Goal: Information Seeking & Learning: Find specific fact

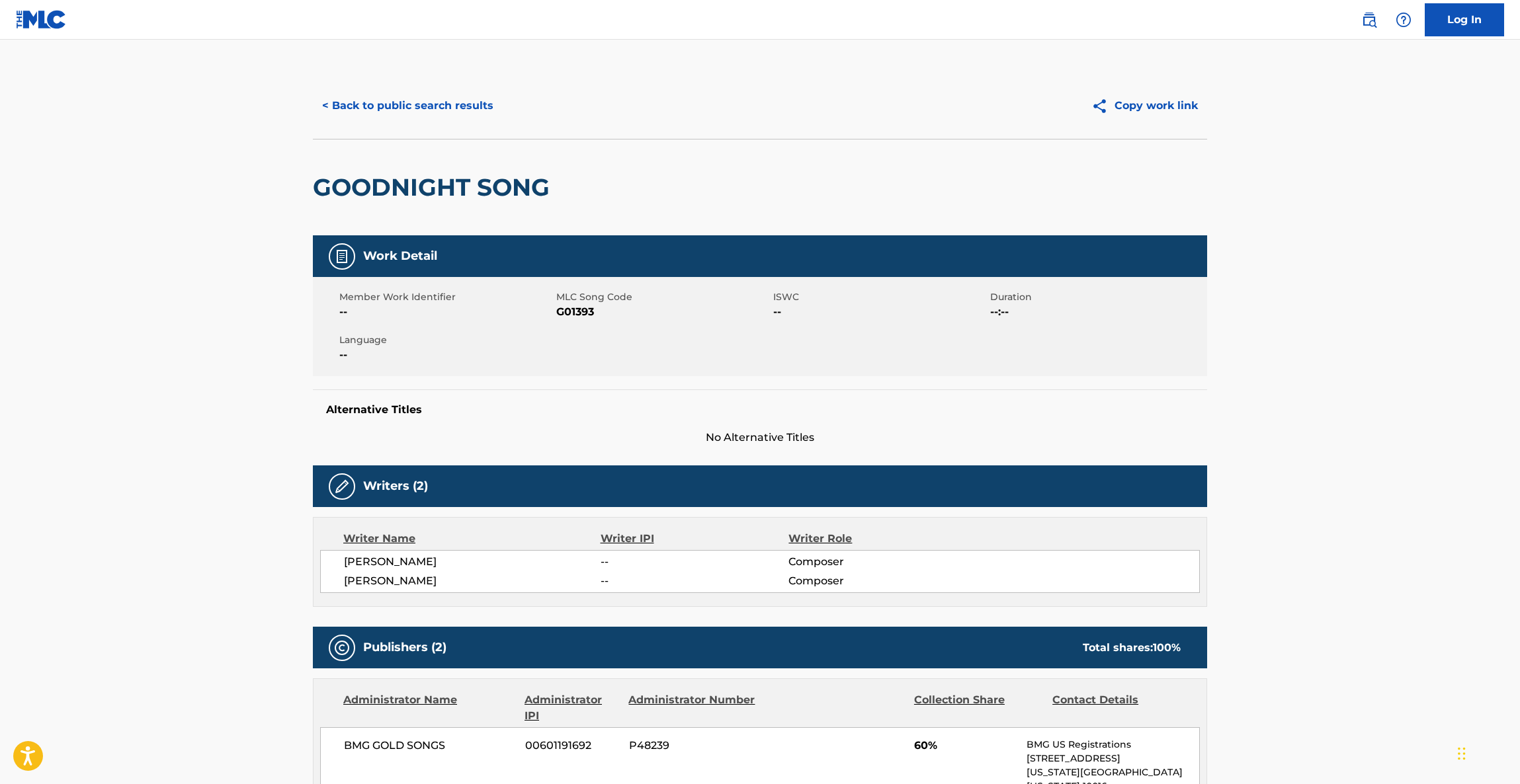
click at [414, 110] on button "< Back to public search results" at bounding box center [408, 106] width 190 height 33
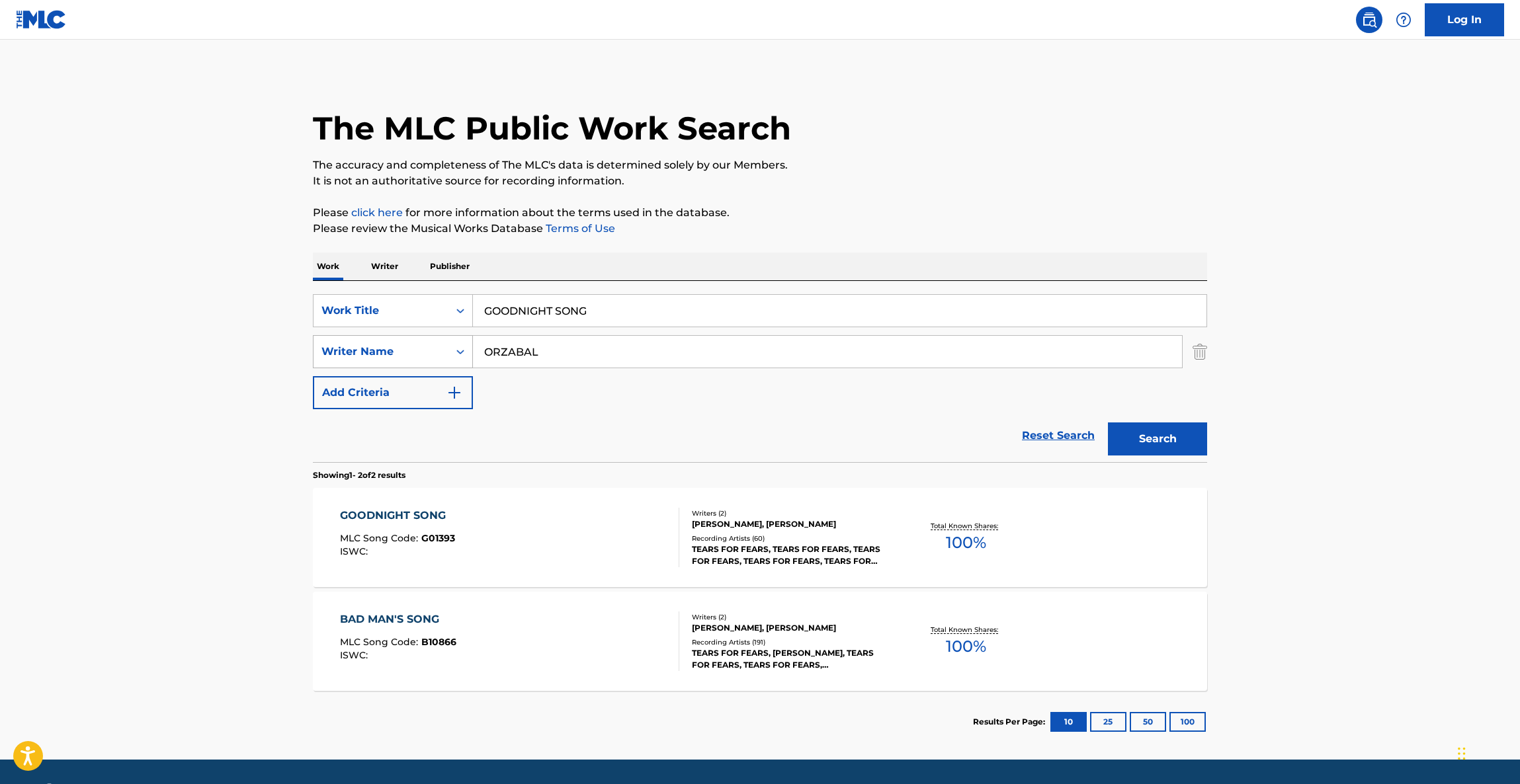
drag, startPoint x: 502, startPoint y: 365, endPoint x: 425, endPoint y: 355, distance: 77.6
click at [411, 354] on div "SearchWithCriteriaa36072a5-61b2-4da1-91e0-aa65b21e7f8c Writer Name ORZABAL" at bounding box center [760, 352] width 894 height 33
paste input "[PERSON_NAME]"
type input "[PERSON_NAME]"
drag, startPoint x: 593, startPoint y: 305, endPoint x: 382, endPoint y: 297, distance: 211.2
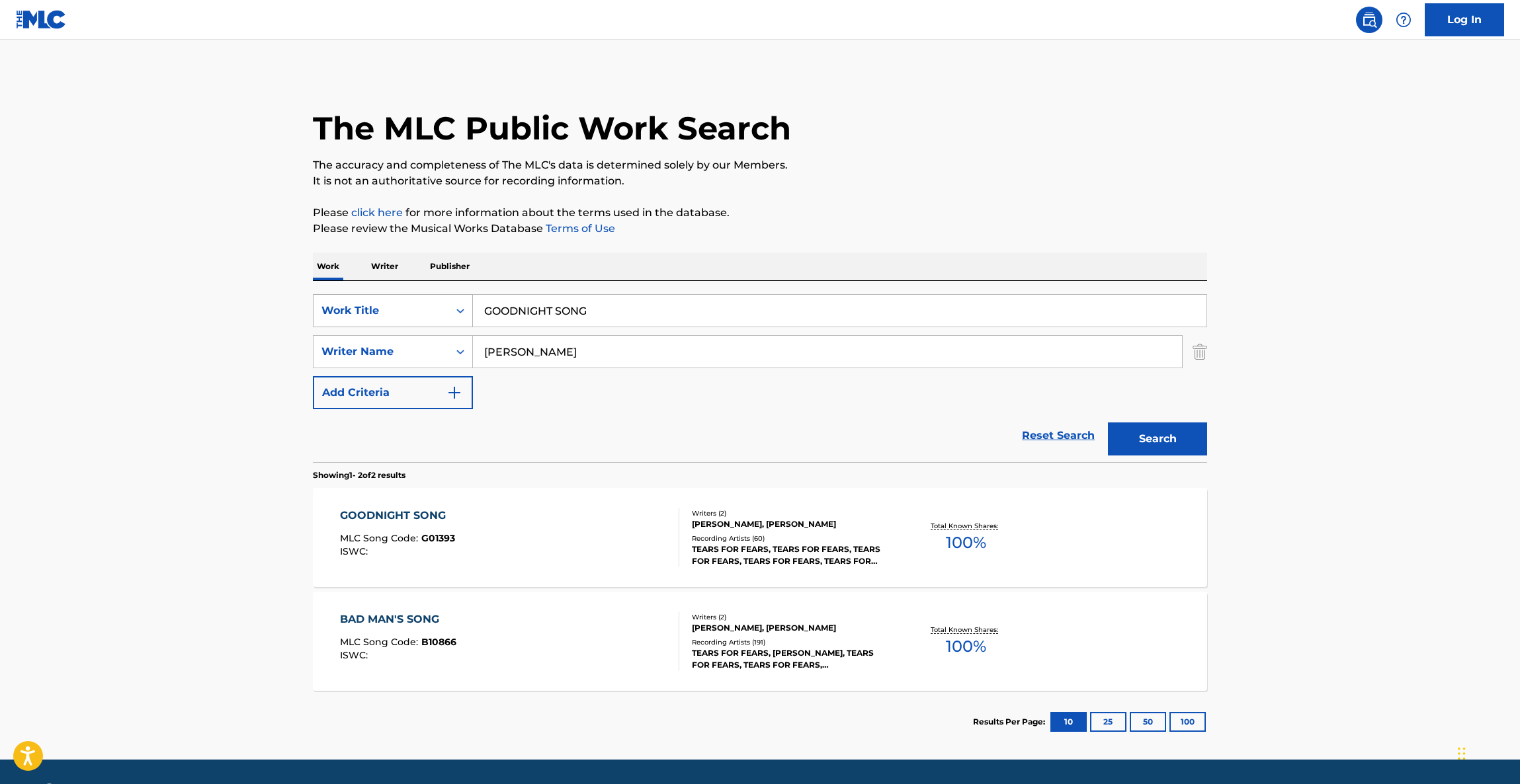
click at [354, 291] on div "SearchWithCriteria63bb1575-d467-48d4-855f-2ede8a4e546d Work Title GOODNIGHT SON…" at bounding box center [760, 371] width 894 height 181
paste input "LITTLE BIRD"
type input "LITTLE BIRD"
click at [1144, 437] on button "Search" at bounding box center [1157, 439] width 99 height 33
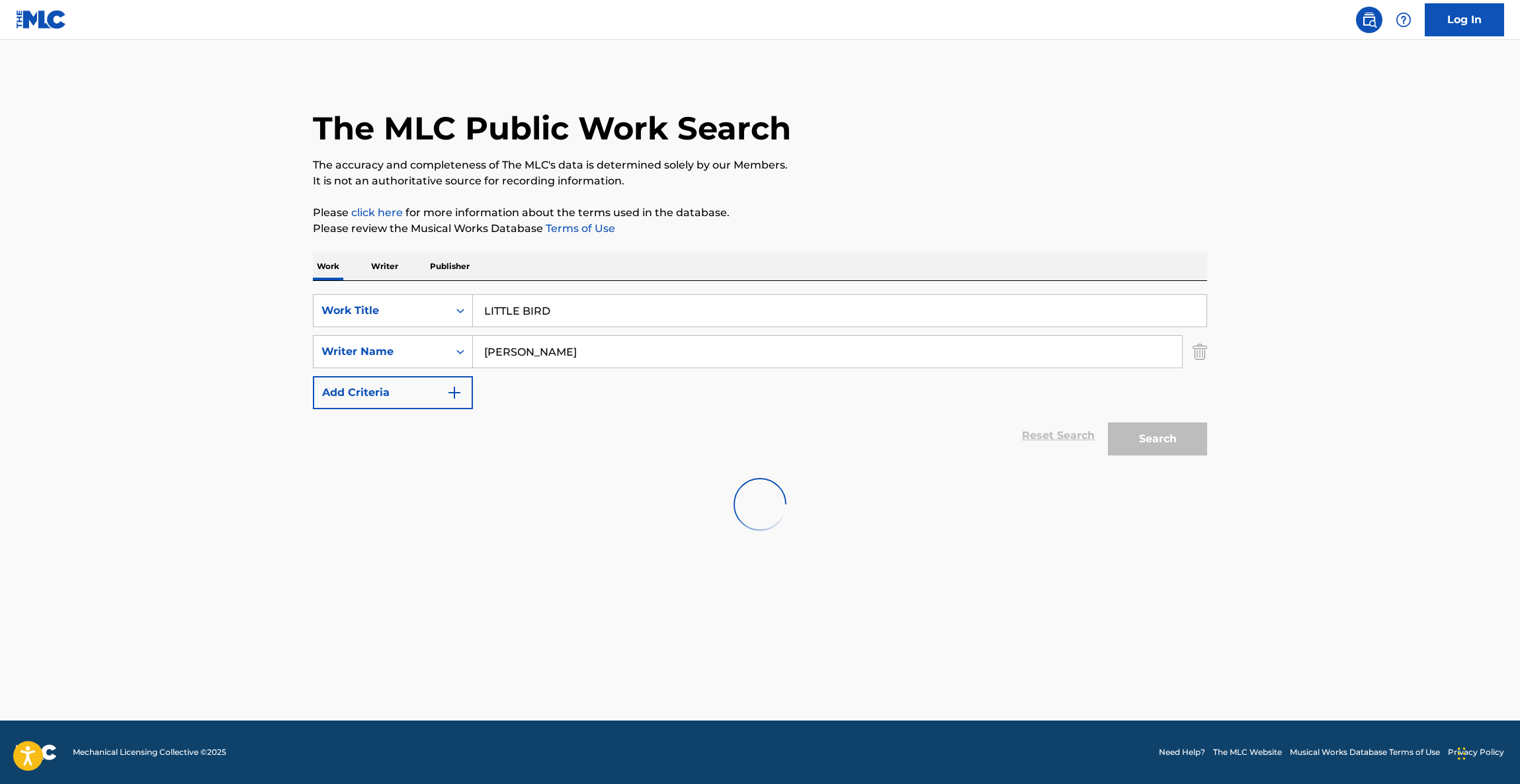
click at [1069, 200] on div "The MLC Public Work Search The accuracy and completeness of The MLC's data is d…" at bounding box center [760, 310] width 926 height 474
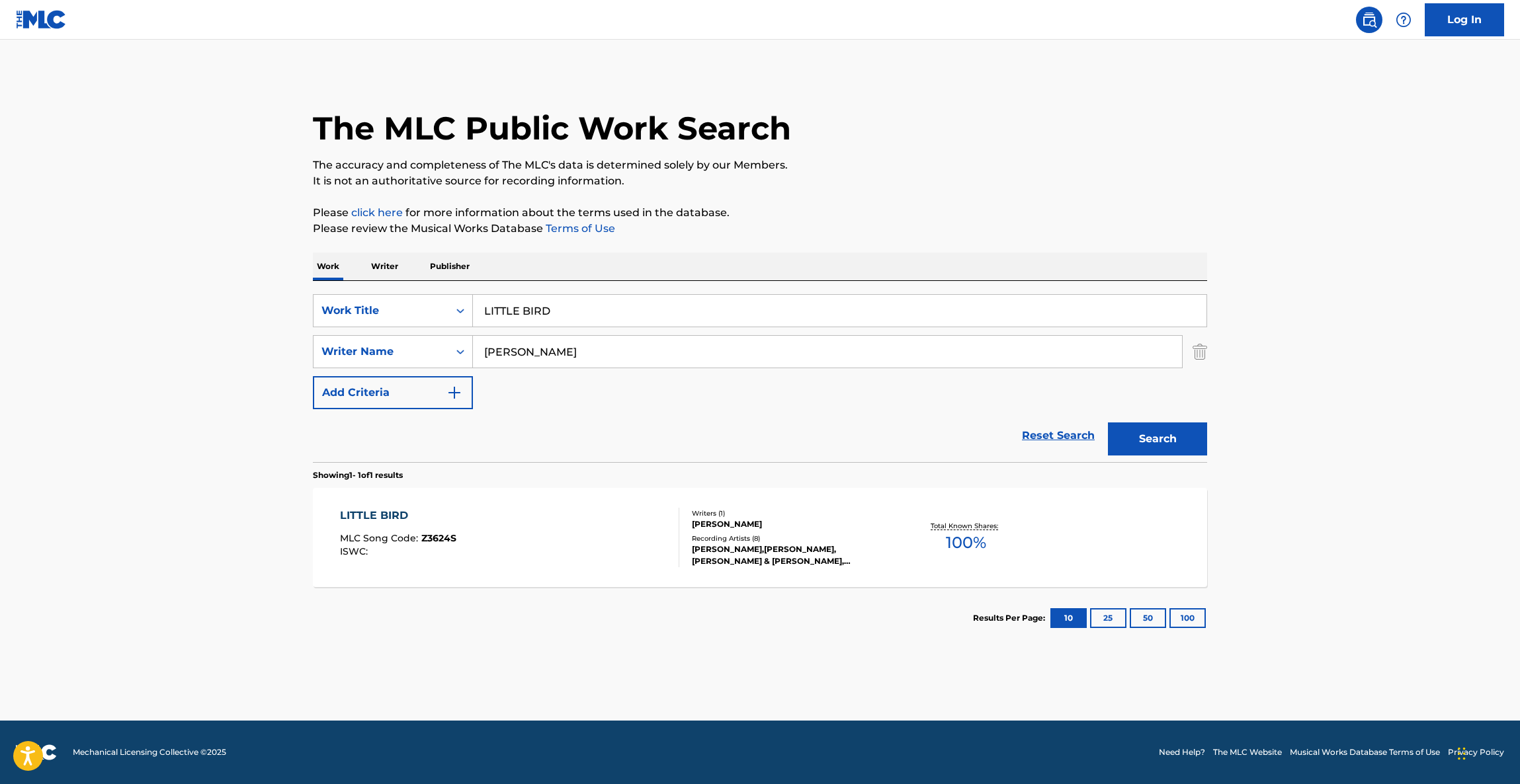
click at [348, 515] on div "LITTLE BIRD" at bounding box center [398, 516] width 116 height 16
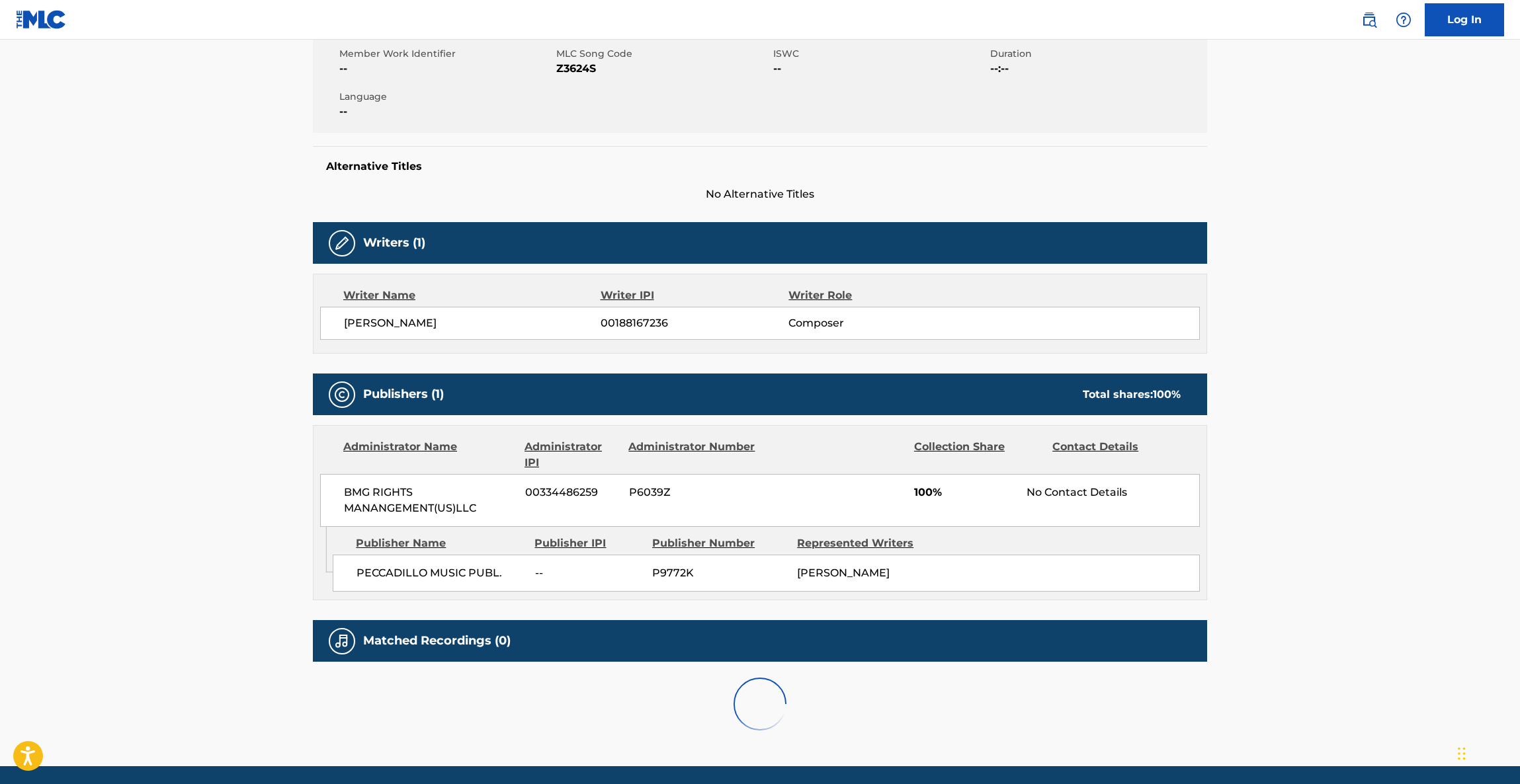
scroll to position [289, 0]
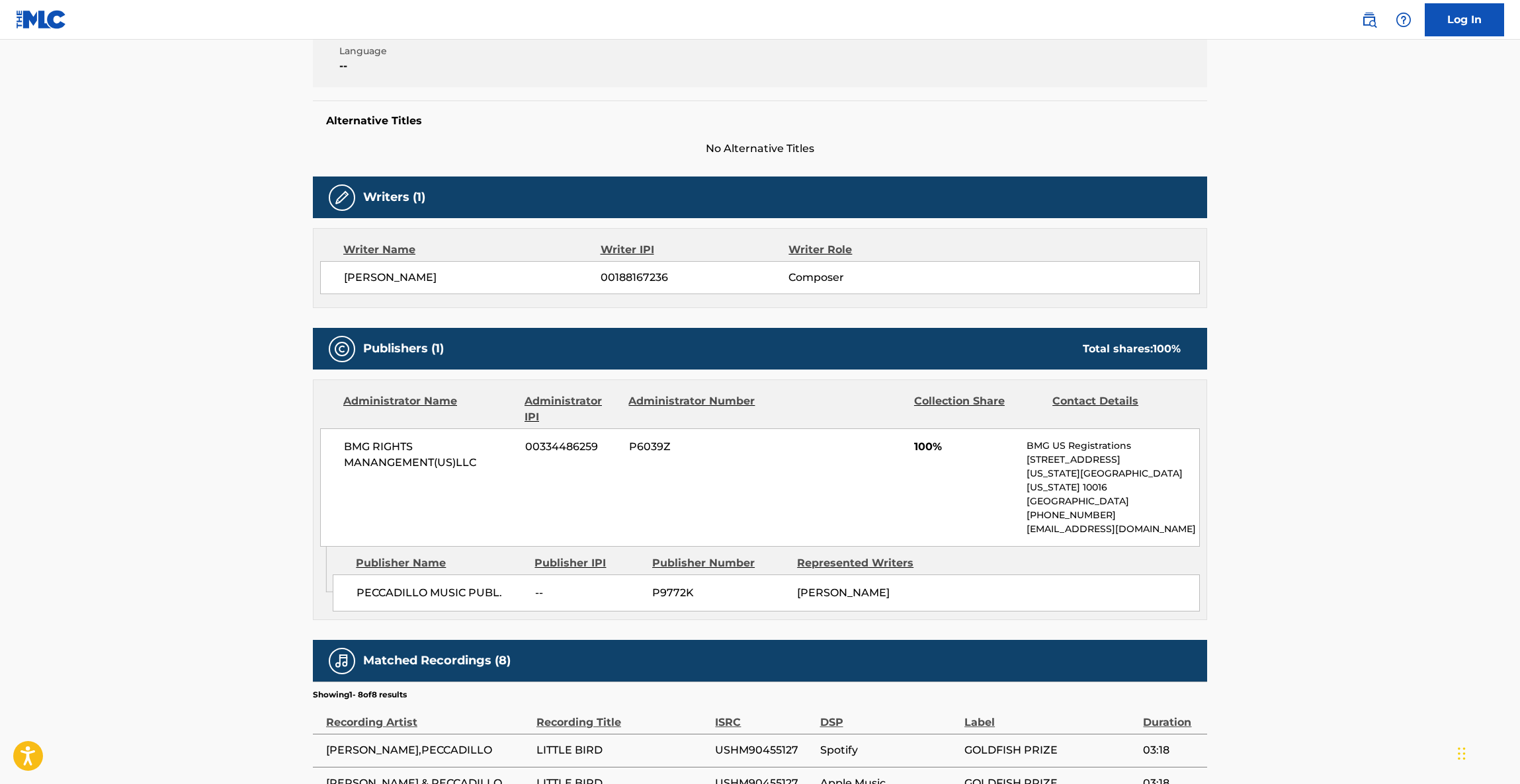
click at [656, 547] on div "Publisher Name Publisher IPI Publisher Number Represented Writers PECCADILLO MU…" at bounding box center [770, 580] width 874 height 66
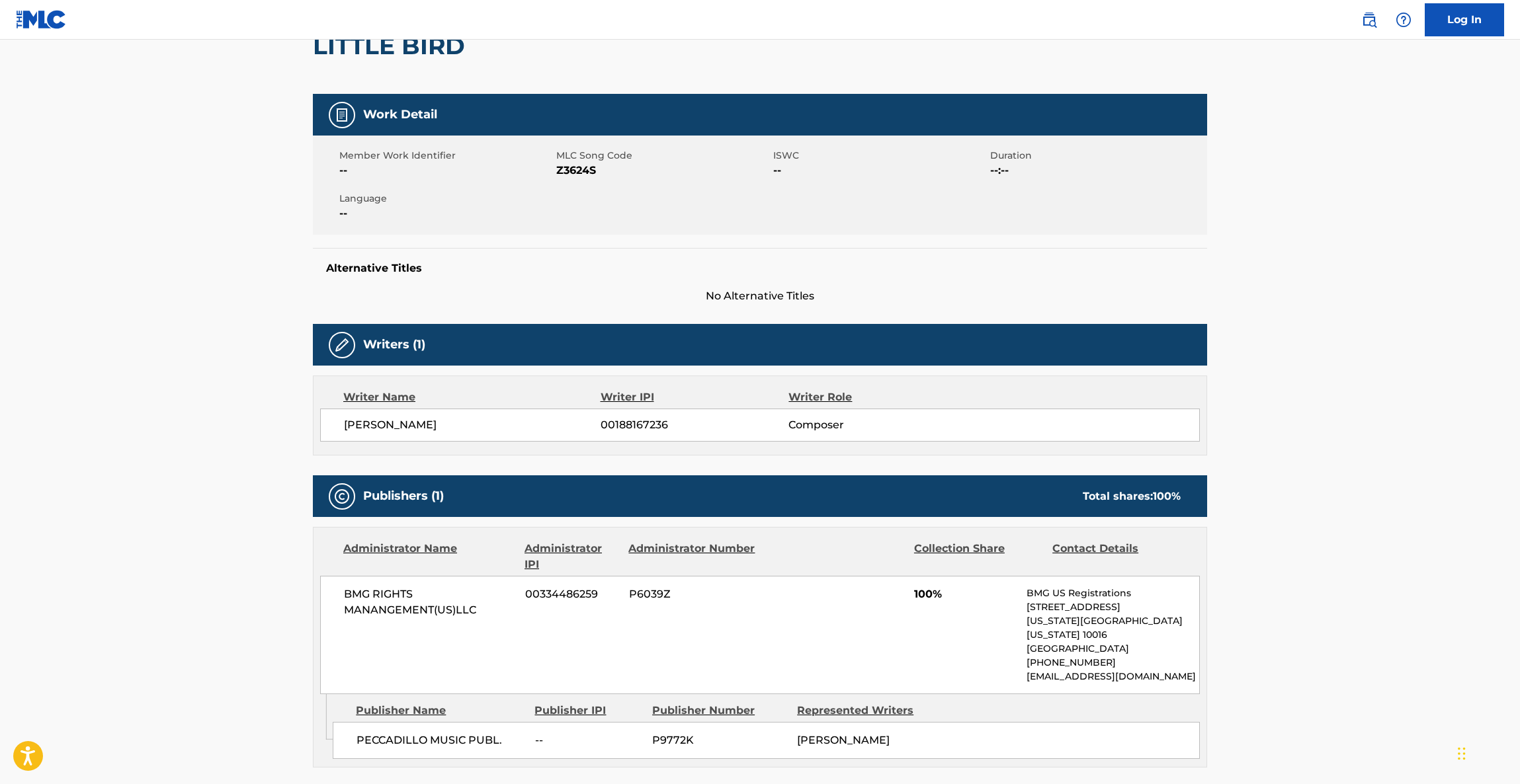
scroll to position [0, 0]
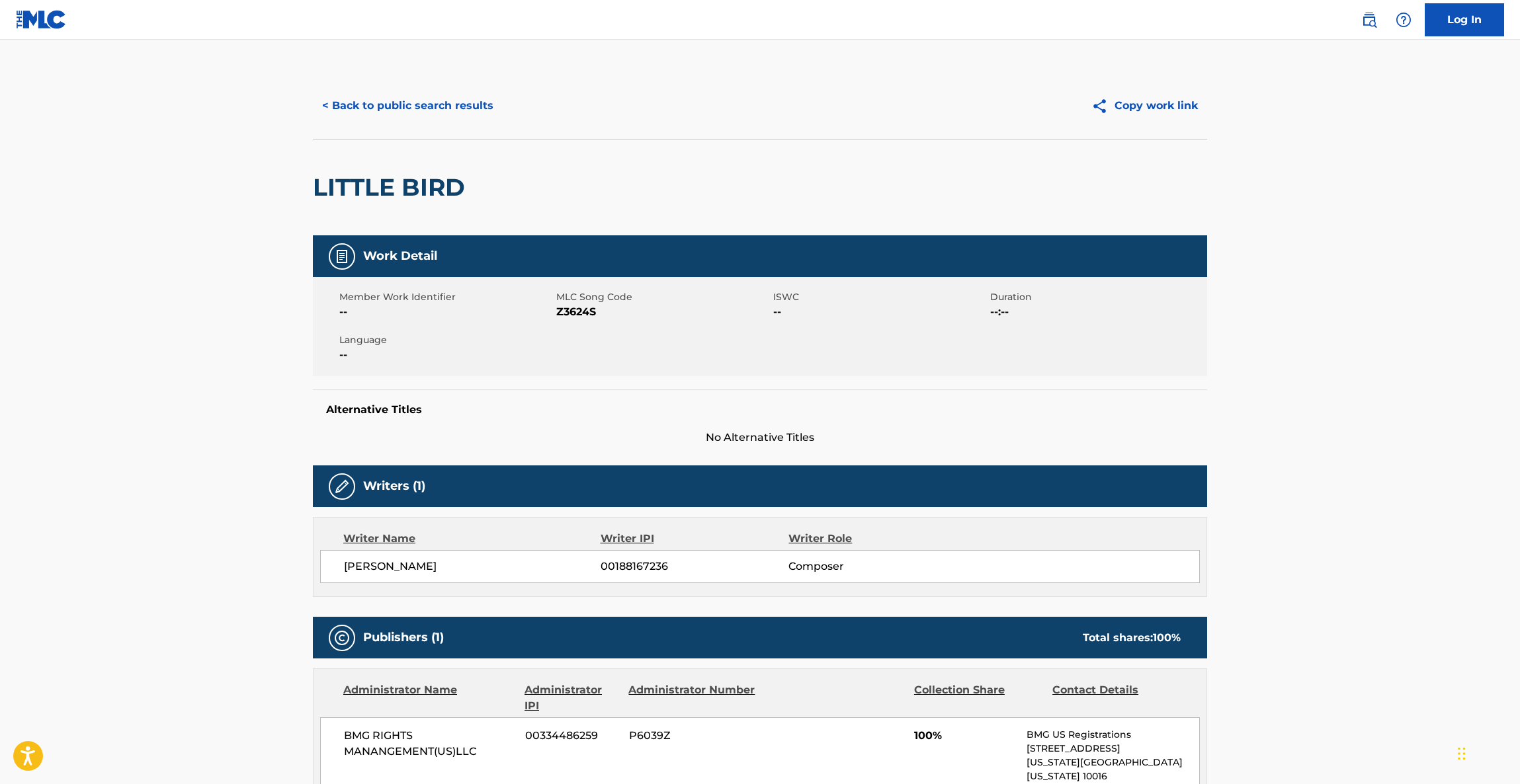
click at [422, 100] on button "< Back to public search results" at bounding box center [408, 106] width 190 height 33
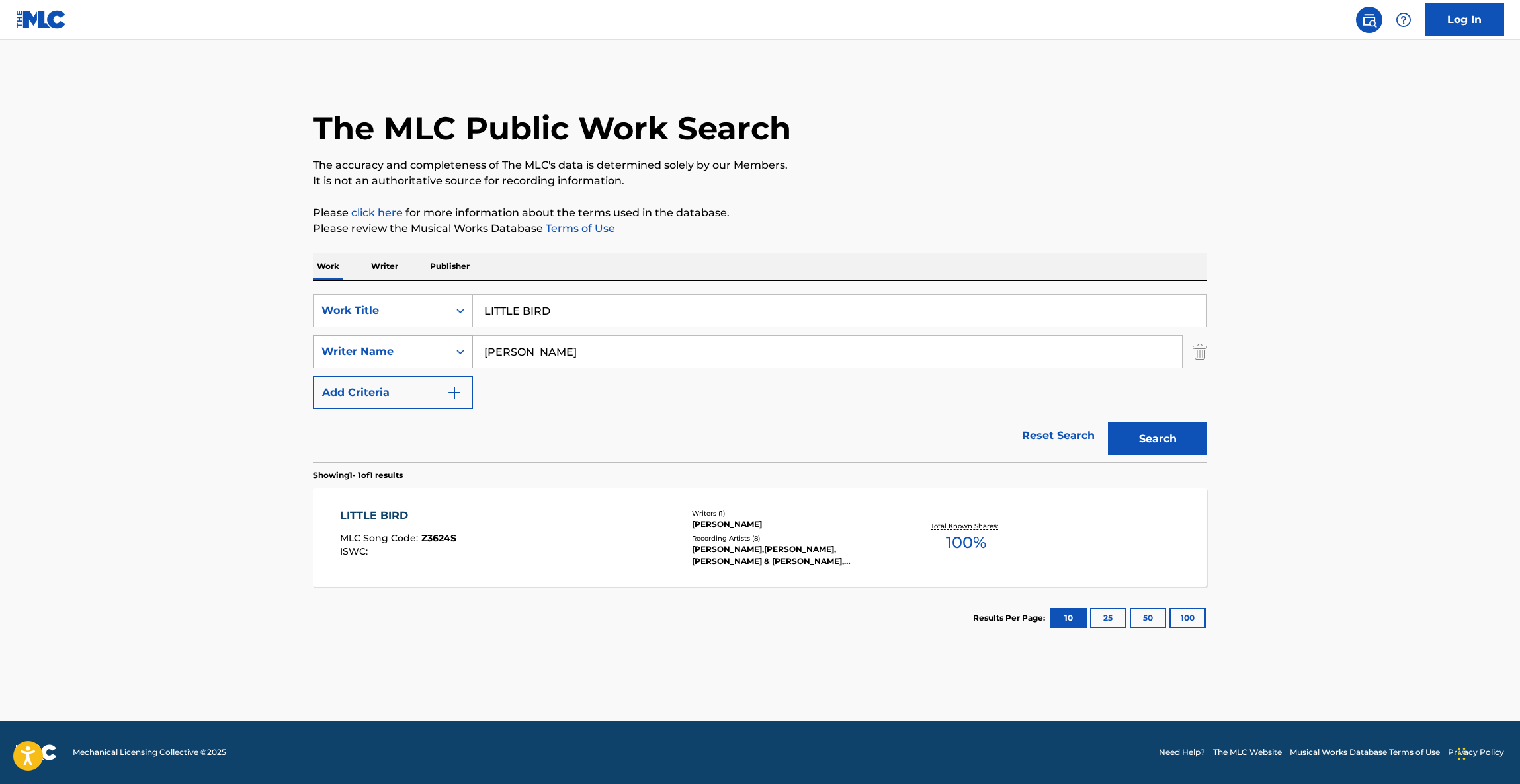
drag, startPoint x: 601, startPoint y: 364, endPoint x: 433, endPoint y: 354, distance: 168.3
click at [433, 354] on div "SearchWithCriteriaa36072a5-61b2-4da1-91e0-aa65b21e7f8c Writer Name [PERSON_NAME]" at bounding box center [760, 352] width 894 height 33
paste input "ald"
type input "[PERSON_NAME]"
drag, startPoint x: 455, startPoint y: 300, endPoint x: 498, endPoint y: 298, distance: 43.0
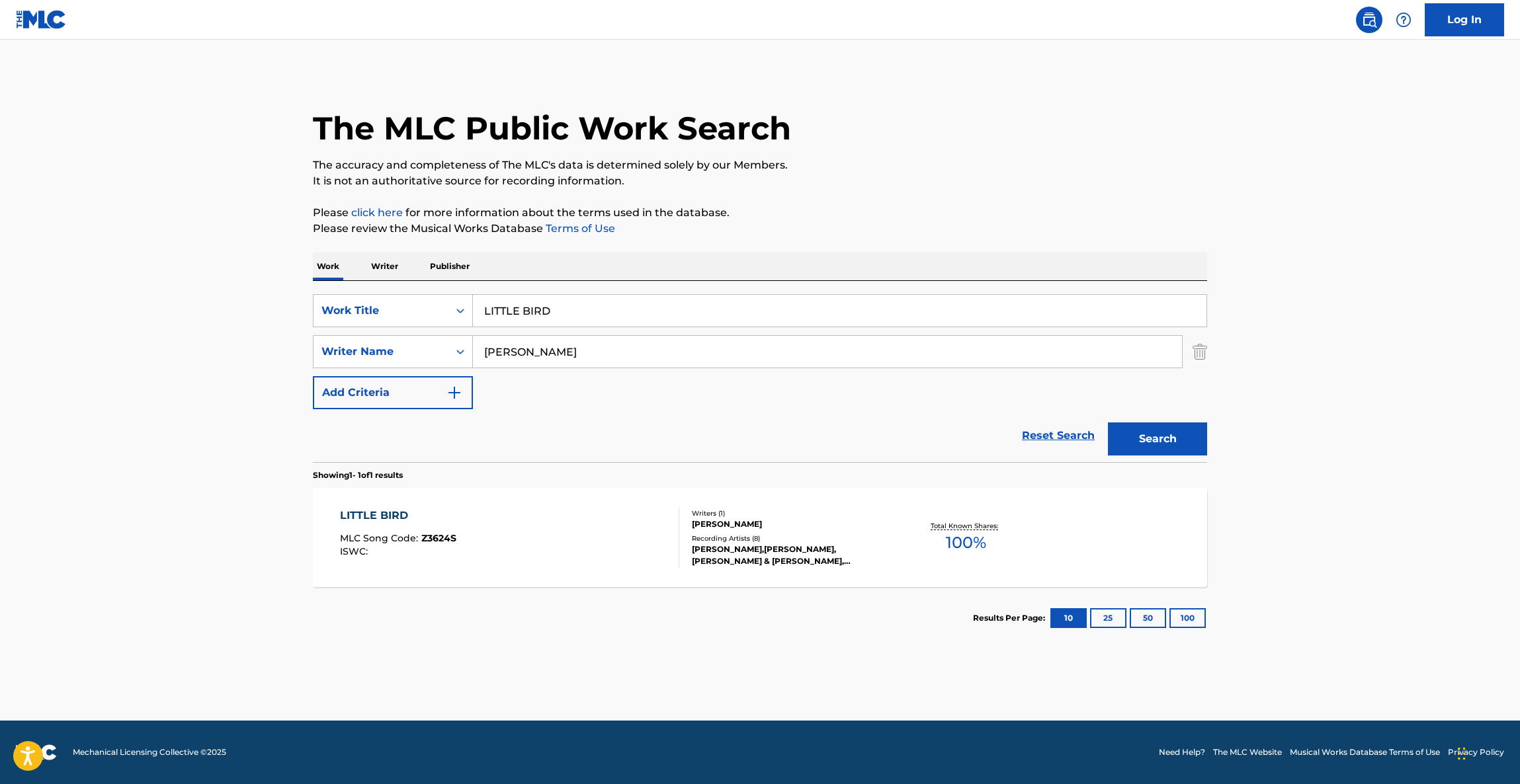
click at [423, 300] on div "SearchWithCriteria63bb1575-d467-48d4-855f-2ede8a4e546d Work Title LITTLE BIRD S…" at bounding box center [760, 371] width 894 height 181
click at [408, 305] on div "SearchWithCriteria63bb1575-d467-48d4-855f-2ede8a4e546d Work Title LITTLE BIRD" at bounding box center [760, 311] width 894 height 33
paste input "[PERSON_NAME]"
type input "[PERSON_NAME]"
click at [1158, 440] on button "Search" at bounding box center [1157, 439] width 99 height 33
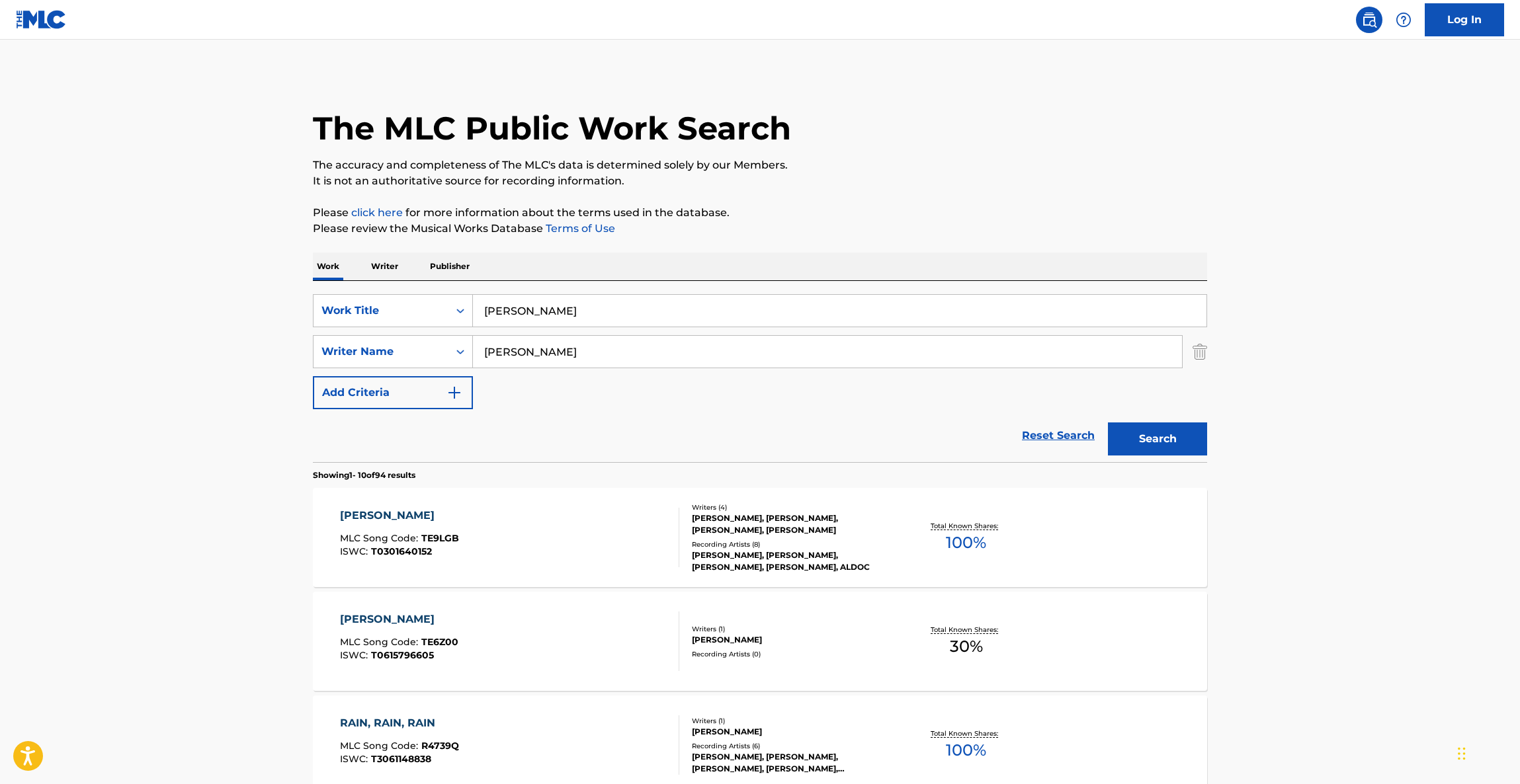
click at [402, 518] on div "[PERSON_NAME]" at bounding box center [399, 516] width 119 height 16
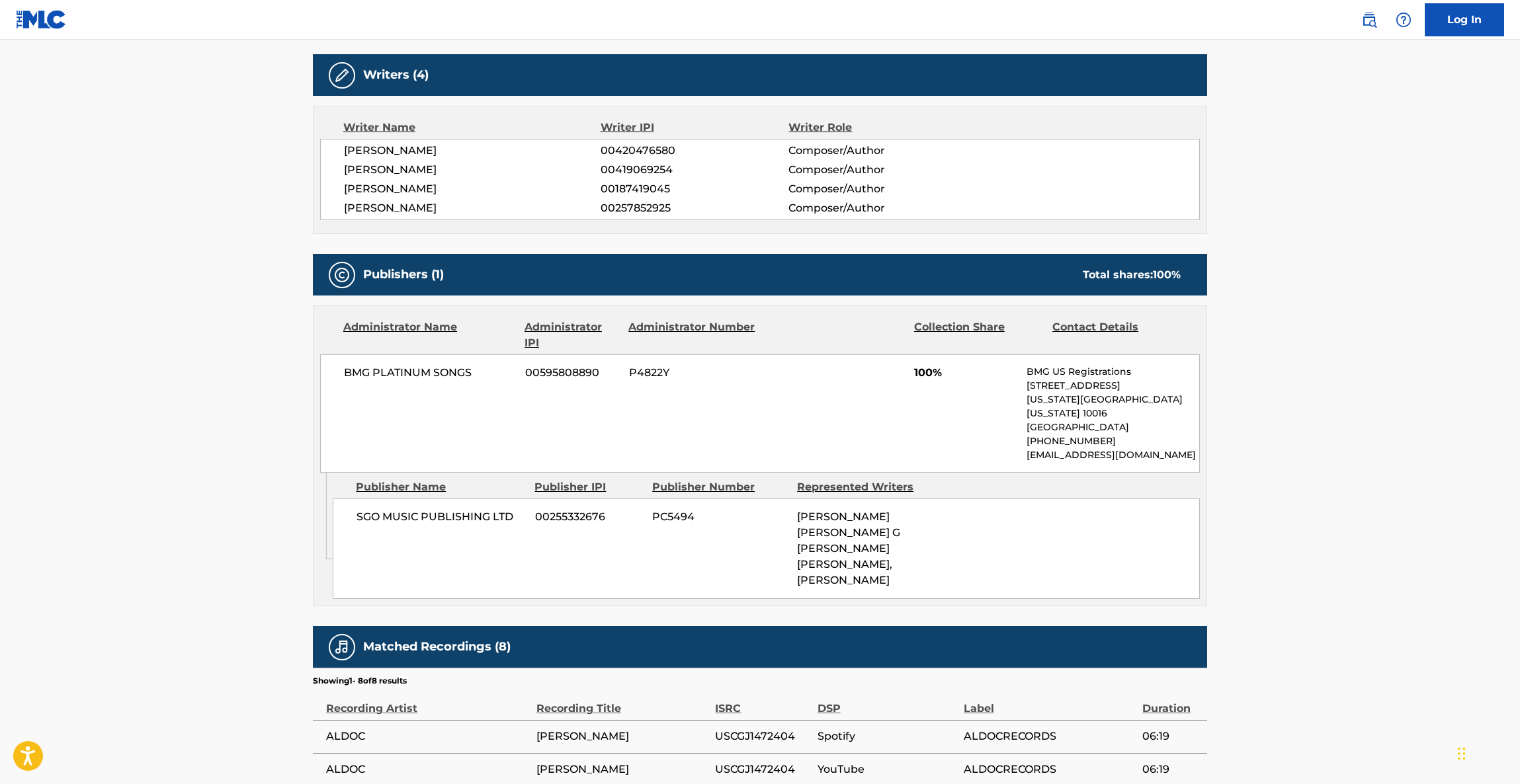
scroll to position [382, 0]
